Goal: Information Seeking & Learning: Learn about a topic

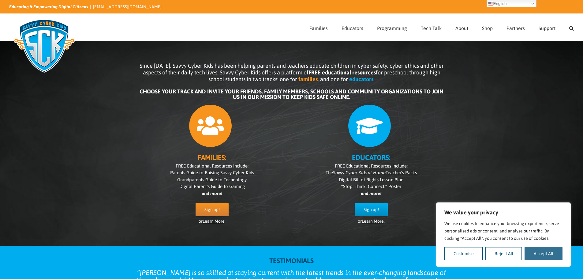
click at [325, 250] on button "Accept All" at bounding box center [543, 252] width 38 height 13
checkbox input "true"
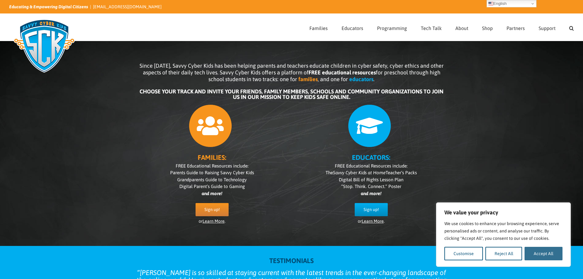
checkbox input "true"
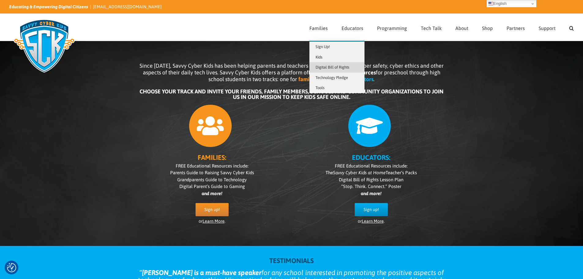
click at [321, 69] on span "Digital Bill of Rights" at bounding box center [332, 67] width 34 height 5
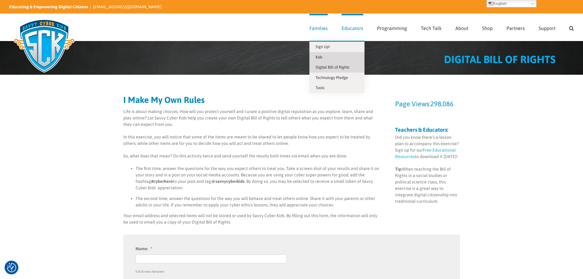
click at [321, 56] on span "Kids" at bounding box center [318, 57] width 7 height 5
